Goal: Navigation & Orientation: Find specific page/section

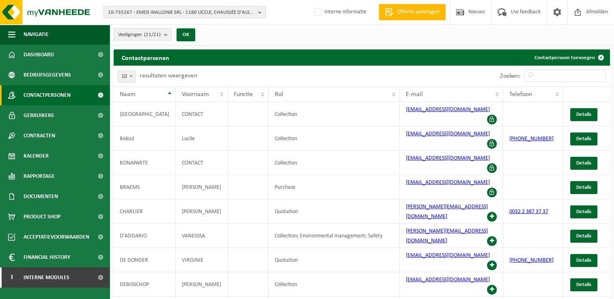
click at [174, 11] on span "10-735267 - EMEIS WALLONIE SRL - 1180 UCCLE, CHAUSSÉE D'ALSEMBERG 1037" at bounding box center [181, 12] width 147 height 12
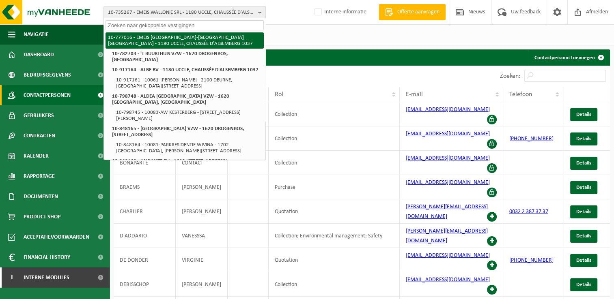
click at [179, 36] on li "10-777016 - EMEIS [GEOGRAPHIC_DATA]-[GEOGRAPHIC_DATA] [GEOGRAPHIC_DATA] - 1180 …" at bounding box center [184, 40] width 158 height 16
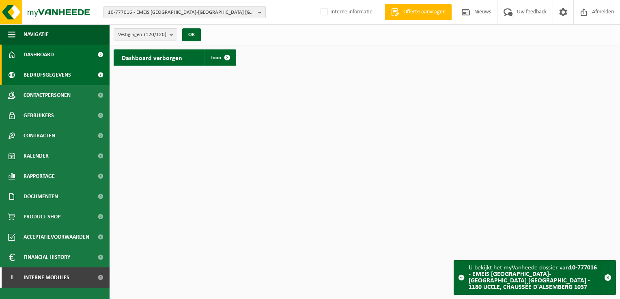
click at [50, 77] on span "Bedrijfsgegevens" at bounding box center [47, 75] width 47 height 20
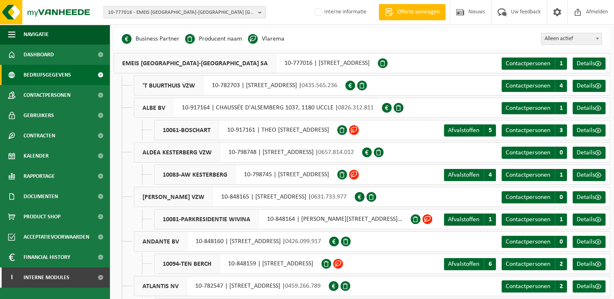
click at [181, 11] on span "10-777016 - EMEIS [GEOGRAPHIC_DATA]-[GEOGRAPHIC_DATA] [GEOGRAPHIC_DATA] - 1180 …" at bounding box center [181, 12] width 147 height 12
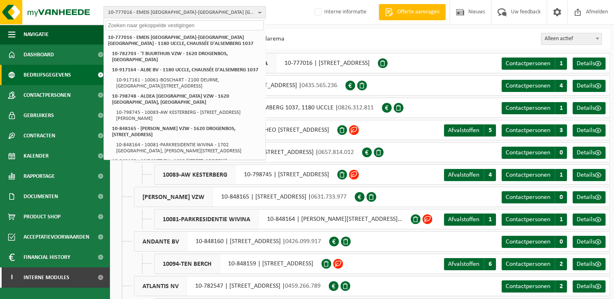
click at [181, 11] on span "10-777016 - EMEIS [GEOGRAPHIC_DATA]-[GEOGRAPHIC_DATA] [GEOGRAPHIC_DATA] - 1180 …" at bounding box center [181, 12] width 147 height 12
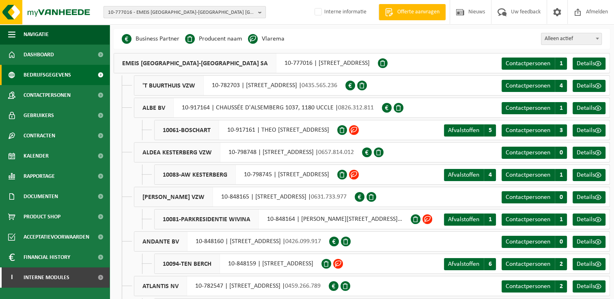
click at [181, 11] on span "10-777016 - EMEIS [GEOGRAPHIC_DATA]-[GEOGRAPHIC_DATA] [GEOGRAPHIC_DATA] - 1180 …" at bounding box center [181, 12] width 147 height 12
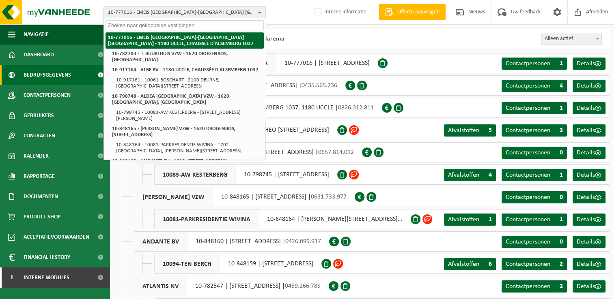
click at [183, 38] on li "10-777016 - EMEIS [GEOGRAPHIC_DATA]-[GEOGRAPHIC_DATA] [GEOGRAPHIC_DATA] - 1180 …" at bounding box center [184, 40] width 158 height 16
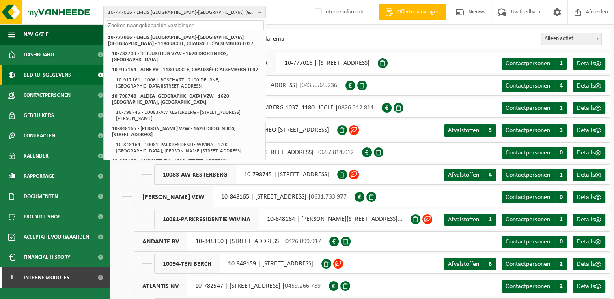
click at [142, 26] on input "text" at bounding box center [184, 25] width 158 height 10
click at [337, 38] on div "Business Partner Producent naam Treatment Center Data Center Gearchiveerd Vlare…" at bounding box center [362, 39] width 496 height 20
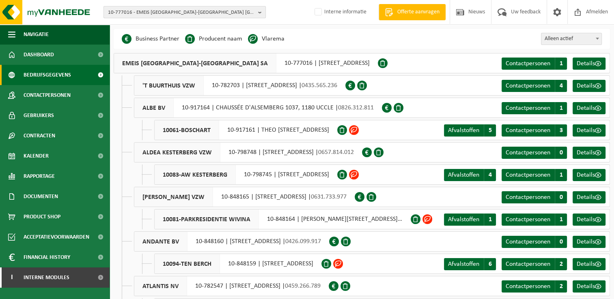
click at [200, 16] on span "10-777016 - EMEIS [GEOGRAPHIC_DATA]-[GEOGRAPHIC_DATA] [GEOGRAPHIC_DATA] - 1180 …" at bounding box center [181, 12] width 147 height 12
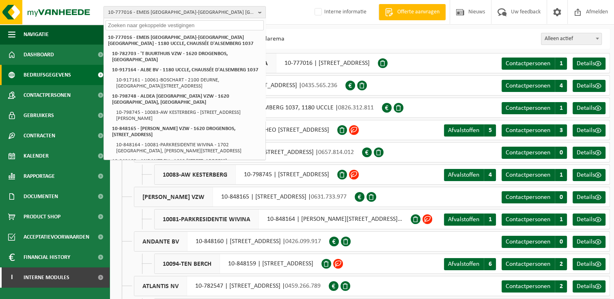
click at [291, 14] on div "10-777016 - EMEIS BELGIUM-LUXEMBOURG SA - 1180 UCCLE, CHAUSSÉE D'ALSEMBERG 1037…" at bounding box center [307, 12] width 614 height 25
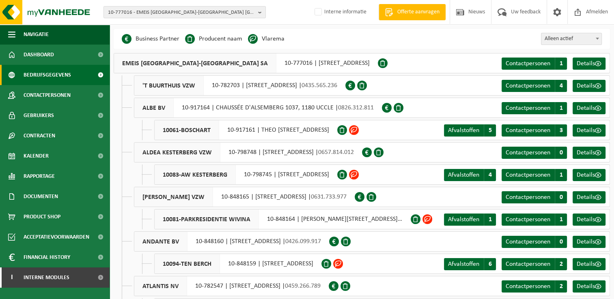
click at [429, 218] on span at bounding box center [427, 220] width 10 height 10
click at [43, 57] on span "Dashboard" at bounding box center [39, 55] width 30 height 20
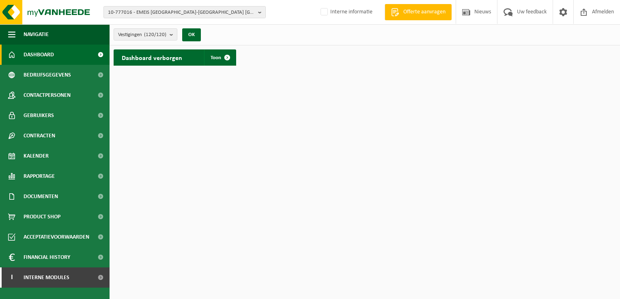
click at [198, 59] on div "Dashboard verborgen Toon" at bounding box center [175, 57] width 123 height 16
click at [226, 56] on span at bounding box center [227, 57] width 16 height 16
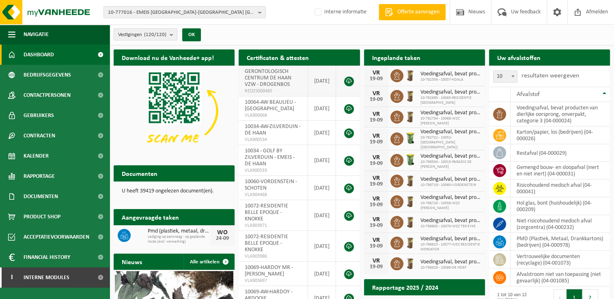
click at [347, 84] on link at bounding box center [349, 82] width 10 height 10
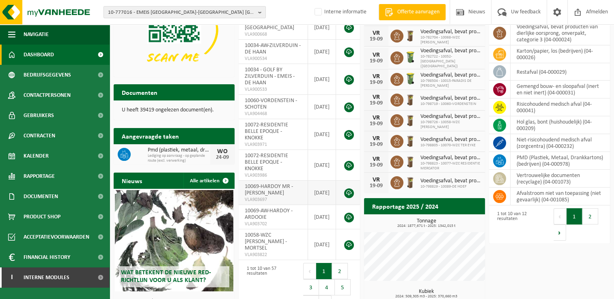
scroll to position [122, 0]
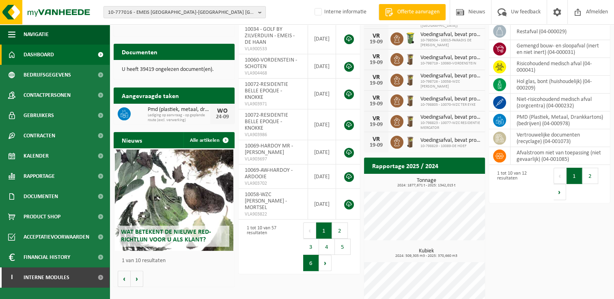
click at [315, 258] on button "6" at bounding box center [311, 263] width 16 height 16
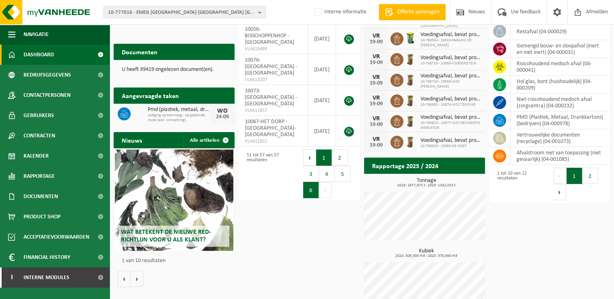
click at [323, 150] on button "1" at bounding box center [324, 158] width 16 height 16
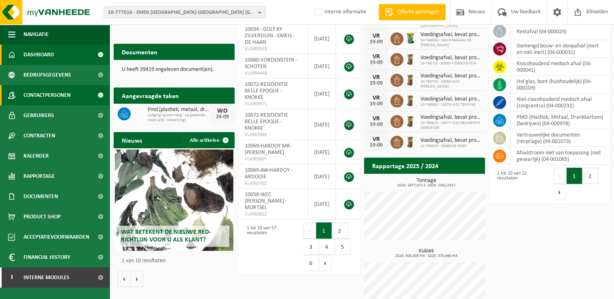
click at [58, 97] on span "Contactpersonen" at bounding box center [47, 95] width 47 height 20
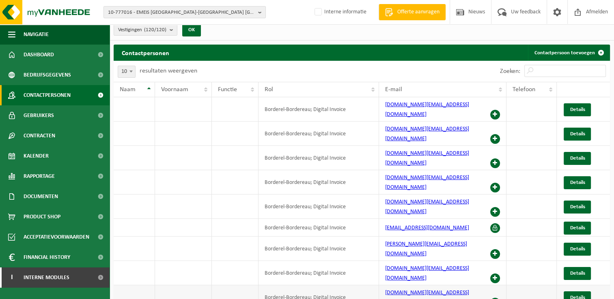
scroll to position [6, 0]
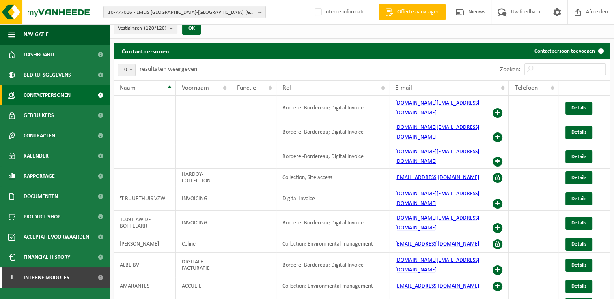
scroll to position [12, 0]
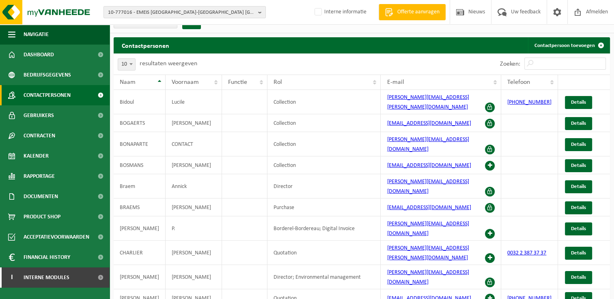
scroll to position [6, 0]
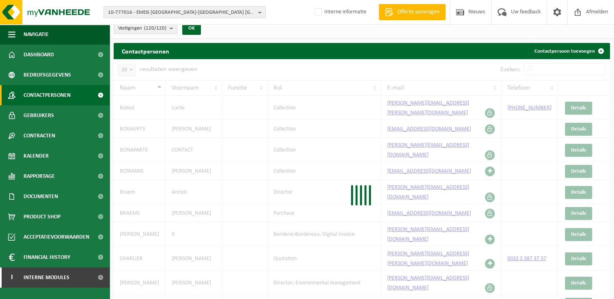
scroll to position [0, 0]
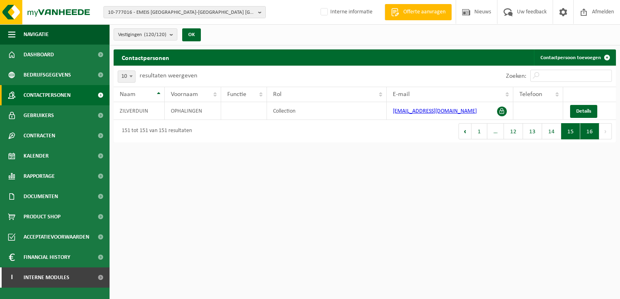
click at [572, 134] on button "15" at bounding box center [570, 131] width 19 height 16
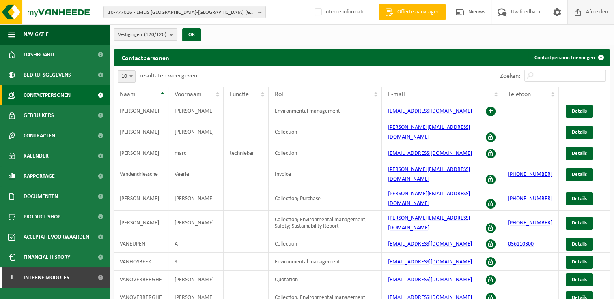
click at [593, 12] on span "Afmelden" at bounding box center [597, 12] width 26 height 24
